Goal: Task Accomplishment & Management: Use online tool/utility

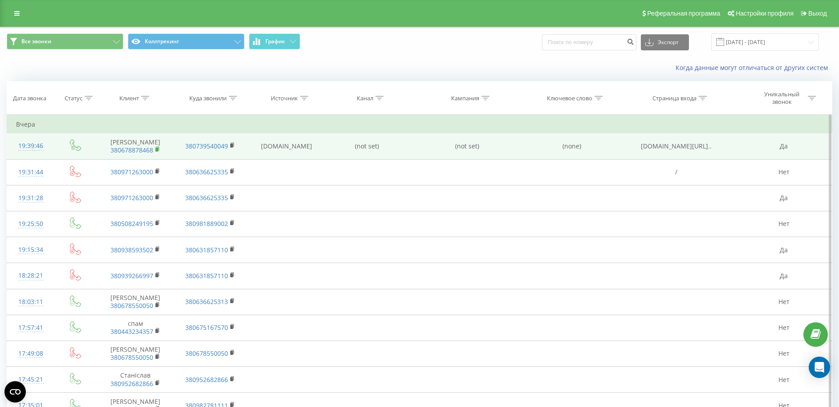
click at [156, 147] on rect at bounding box center [156, 149] width 3 height 4
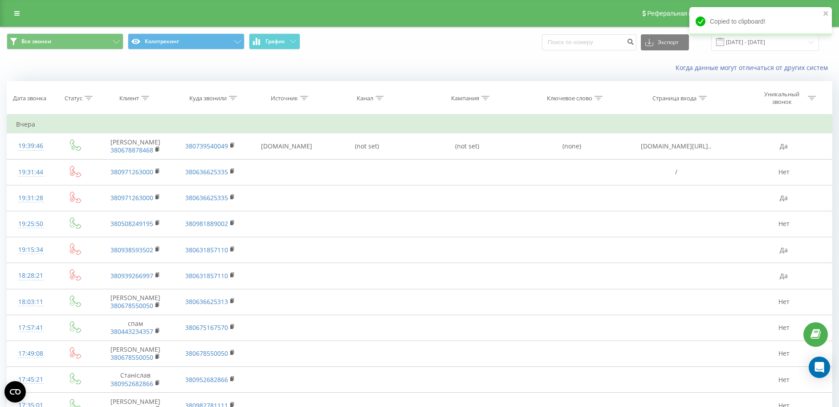
click at [829, 9] on div "Copied to clipboard!" at bounding box center [761, 21] width 143 height 29
click at [827, 11] on icon "close" at bounding box center [826, 13] width 6 height 7
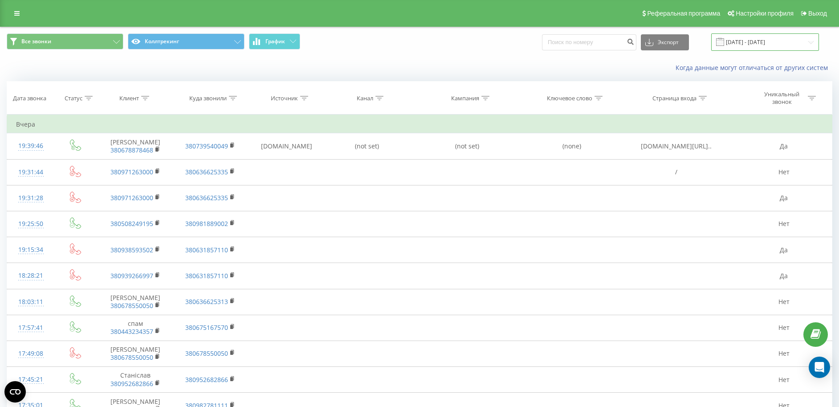
click at [785, 45] on input "01.09.2025 - 22.09.2025" at bounding box center [765, 41] width 108 height 17
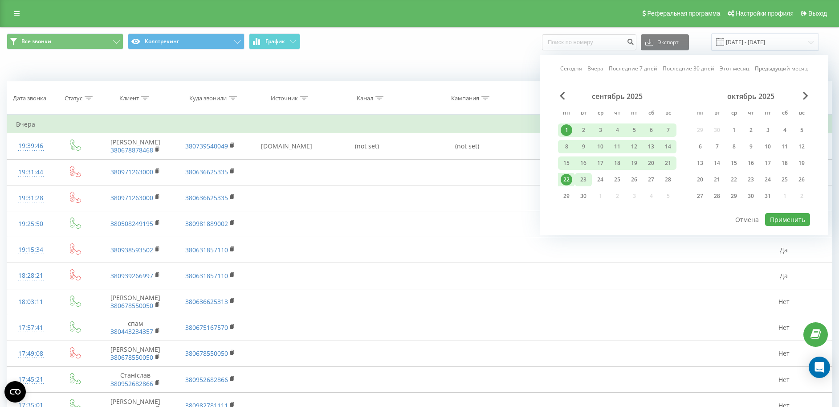
click at [588, 176] on div "23" at bounding box center [584, 180] width 12 height 12
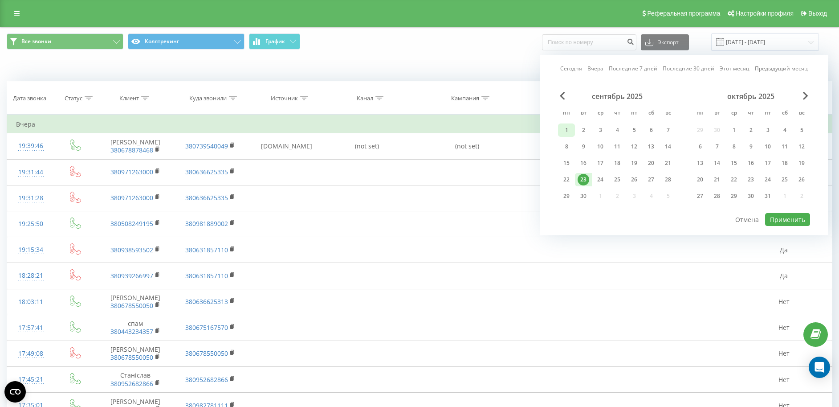
click at [568, 128] on div "1" at bounding box center [567, 130] width 12 height 12
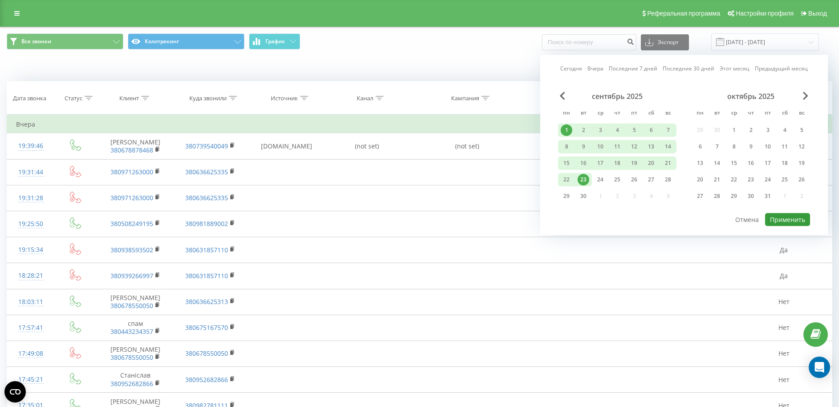
click at [808, 217] on button "Применить" at bounding box center [787, 219] width 45 height 13
type input "[DATE] - [DATE]"
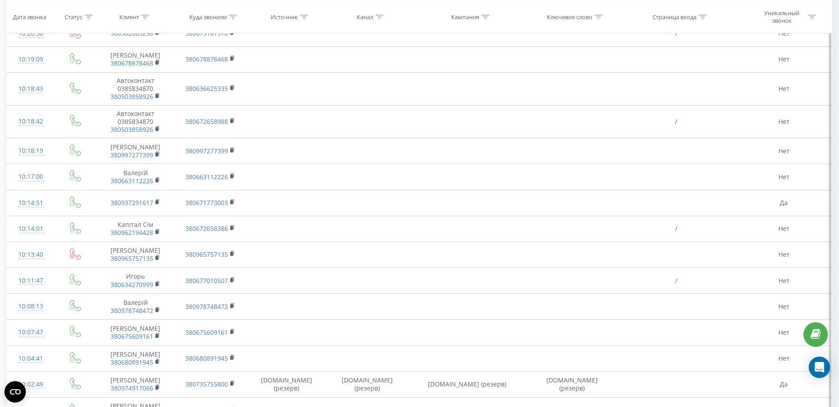
scroll to position [2496, 0]
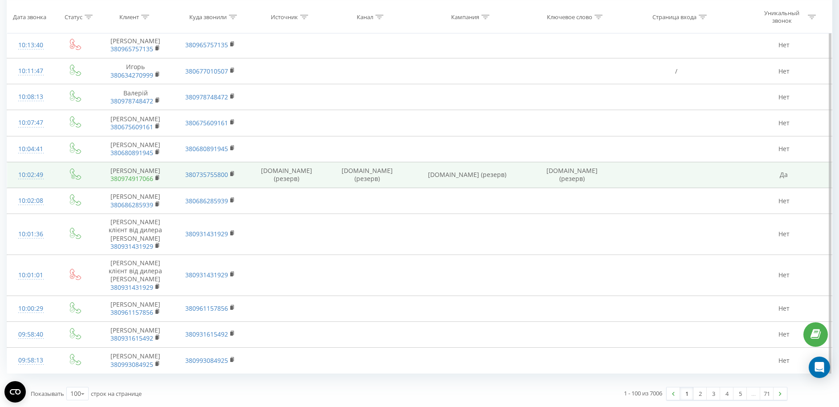
click at [152, 174] on link "380974917066" at bounding box center [131, 178] width 43 height 8
click at [157, 176] on rect at bounding box center [156, 178] width 3 height 4
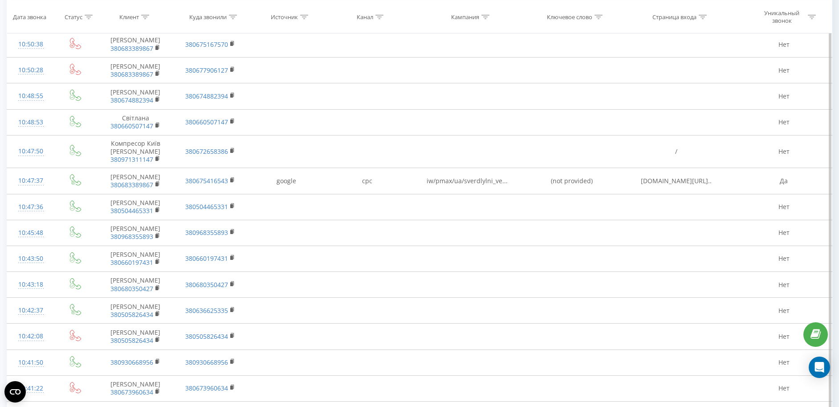
scroll to position [1103, 0]
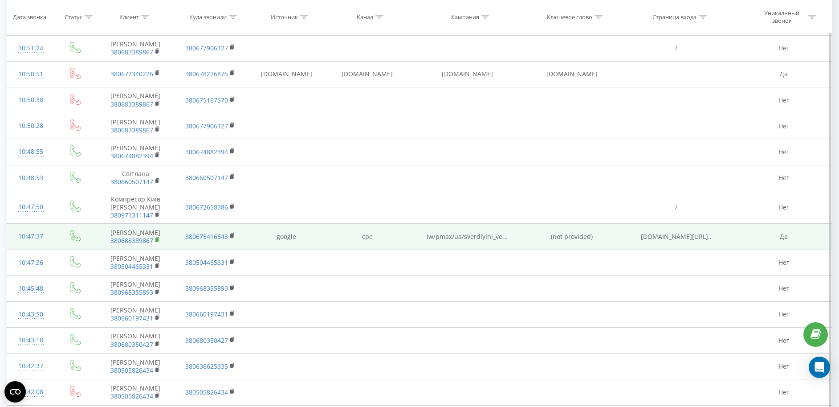
click at [159, 243] on icon at bounding box center [157, 240] width 5 height 6
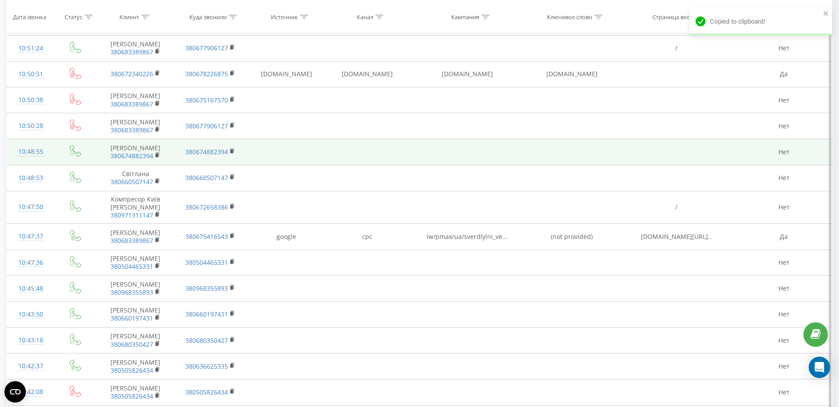
scroll to position [992, 0]
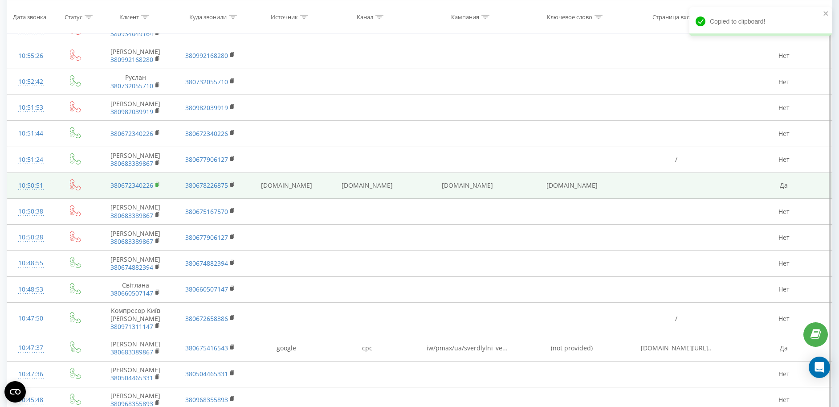
click at [156, 187] on rect at bounding box center [156, 185] width 3 height 4
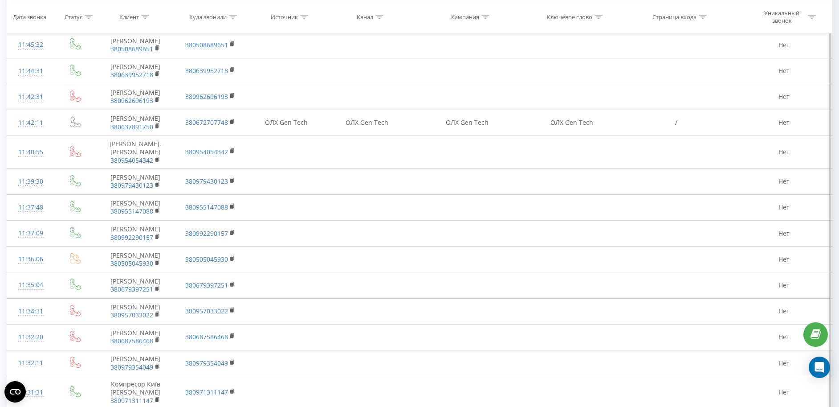
scroll to position [45, 0]
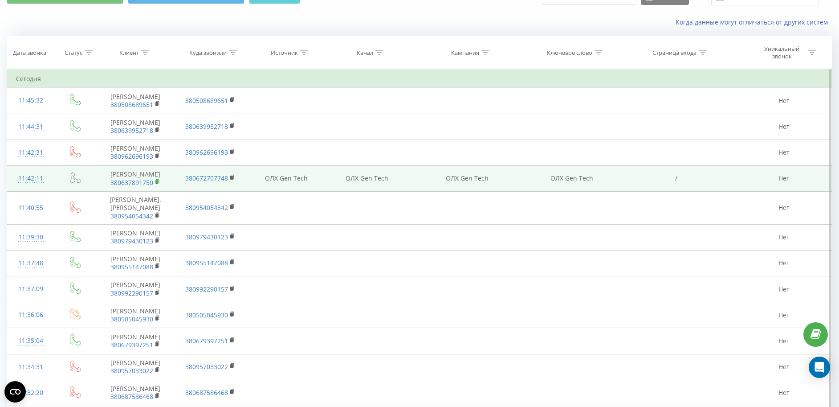
click at [157, 181] on rect at bounding box center [156, 182] width 3 height 4
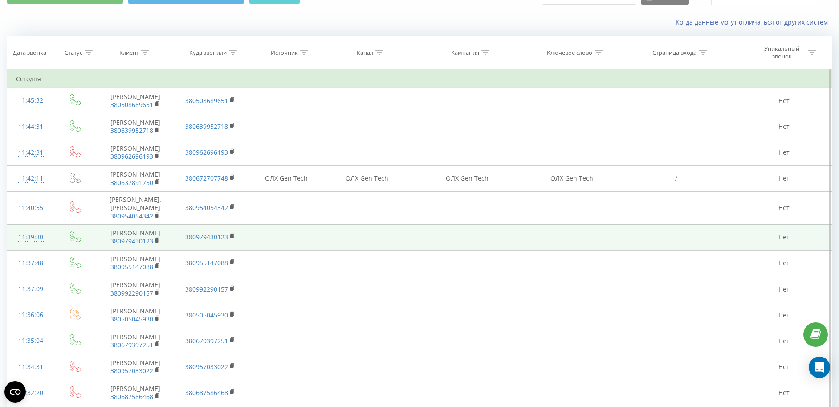
scroll to position [0, 0]
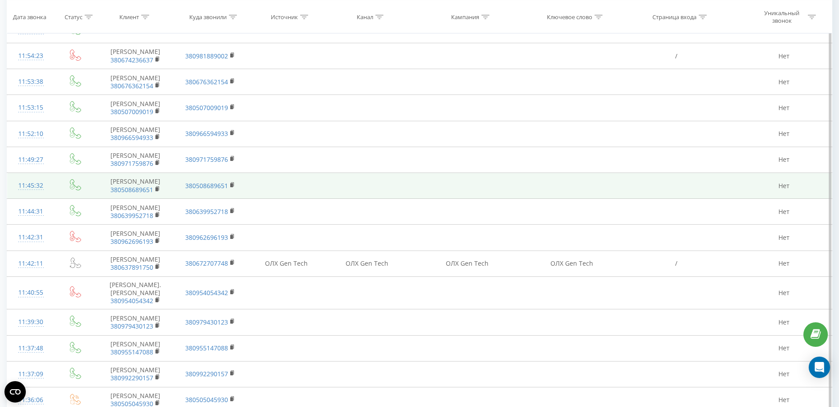
scroll to position [111, 0]
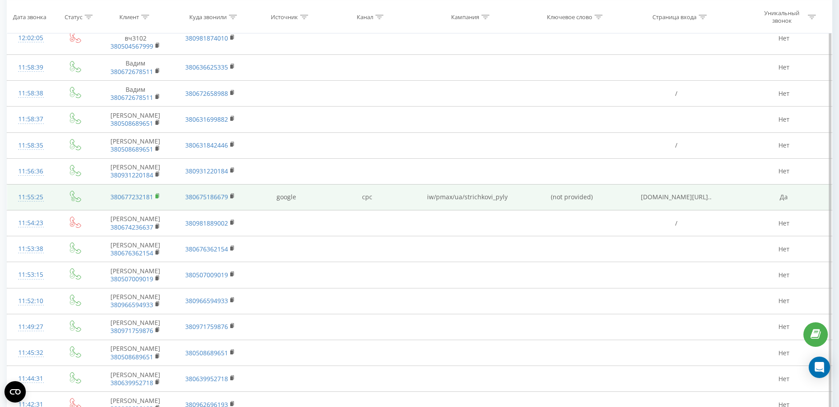
click at [157, 194] on rect at bounding box center [156, 196] width 3 height 4
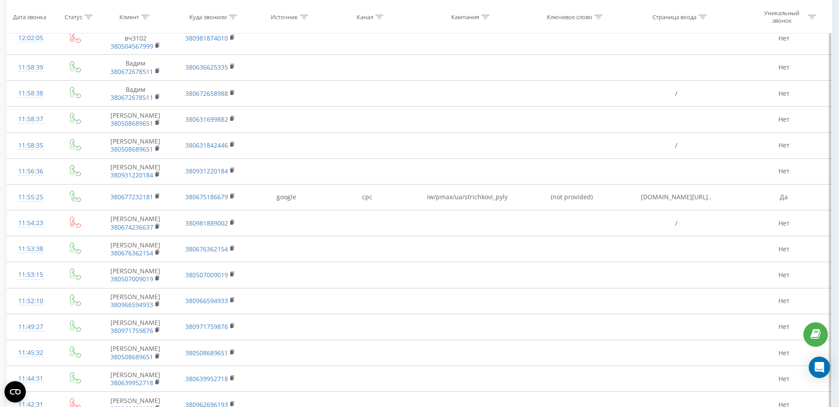
scroll to position [0, 0]
